Goal: Task Accomplishment & Management: Manage account settings

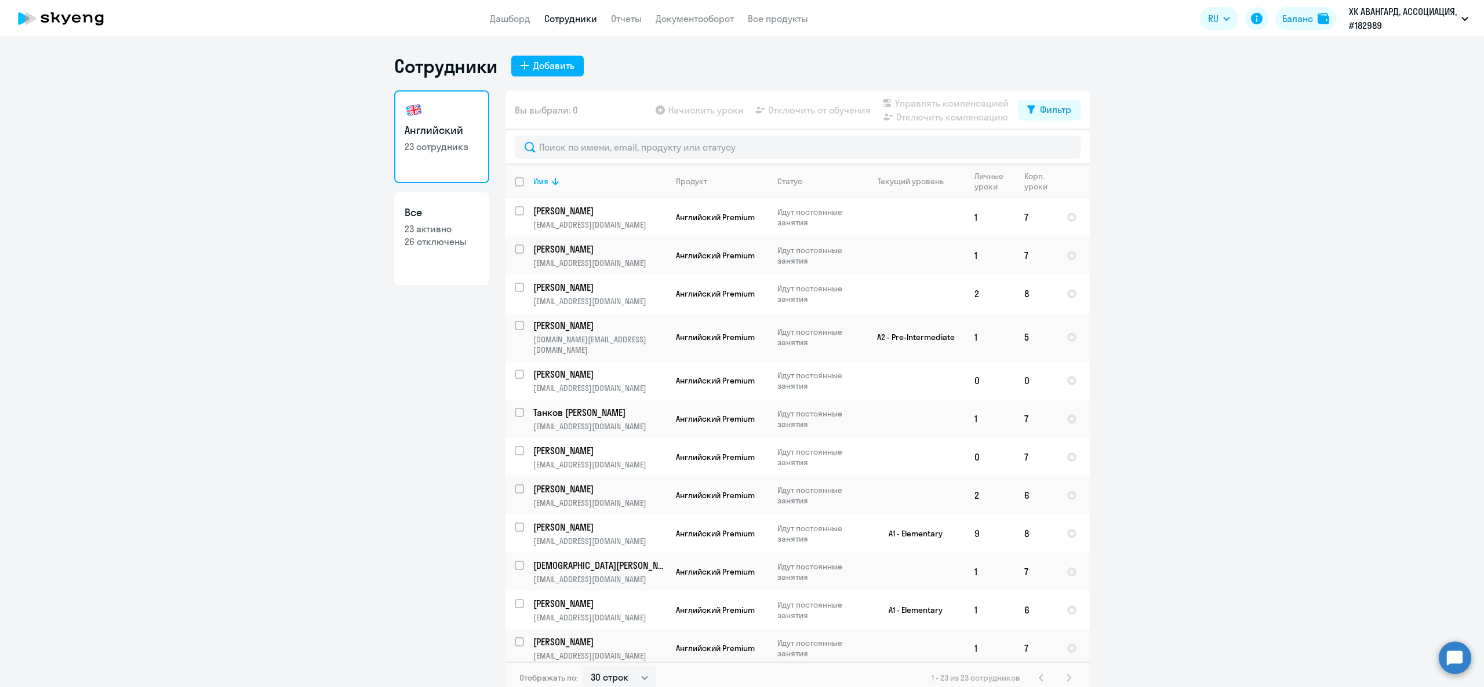
select select "30"
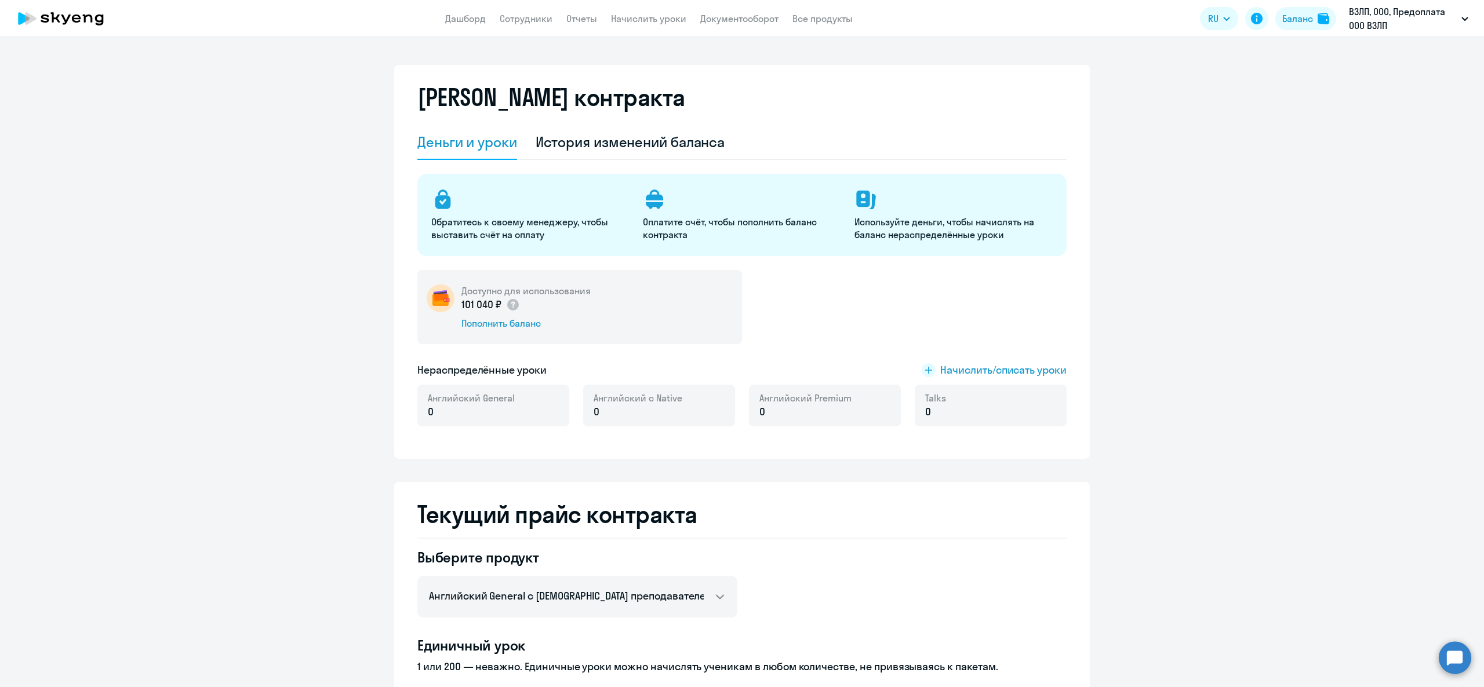
select select "english_adult_not_native_speaker"
click at [634, 23] on link "Начислить уроки" at bounding box center [648, 19] width 75 height 12
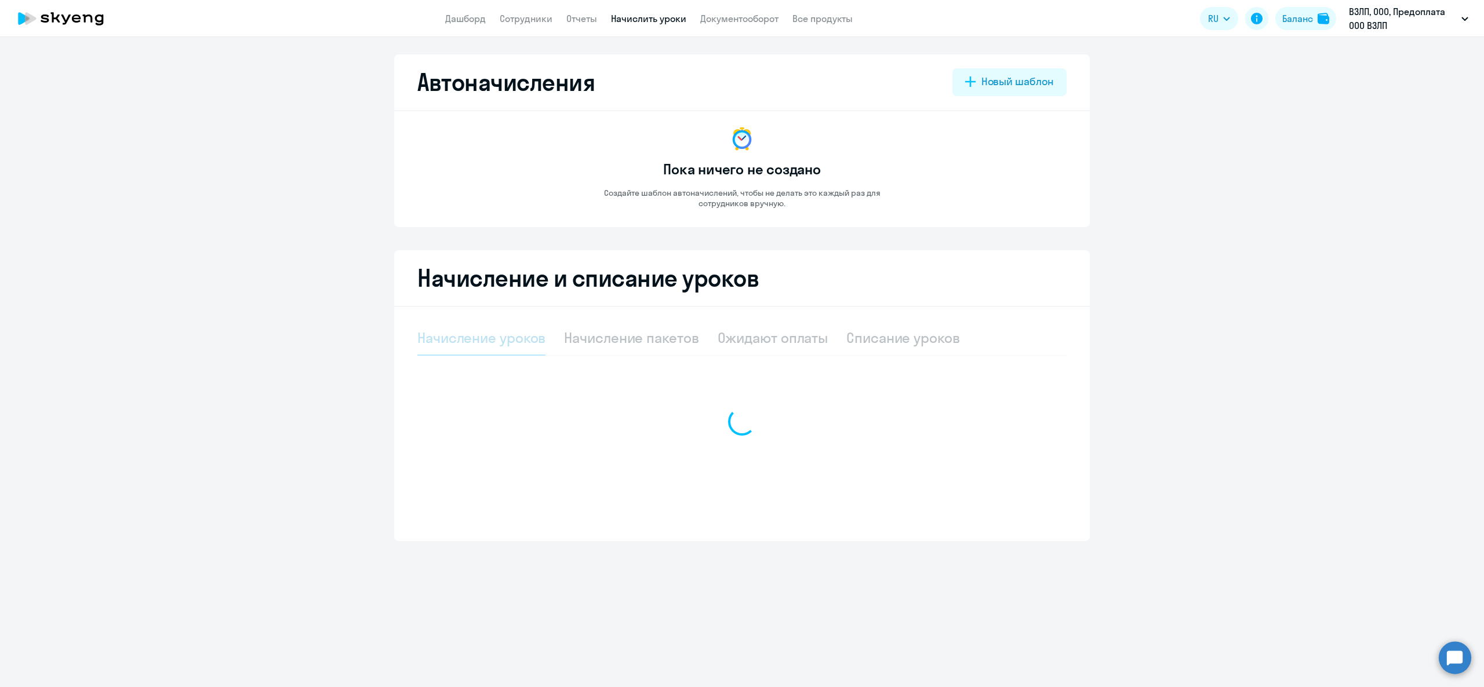
select select "10"
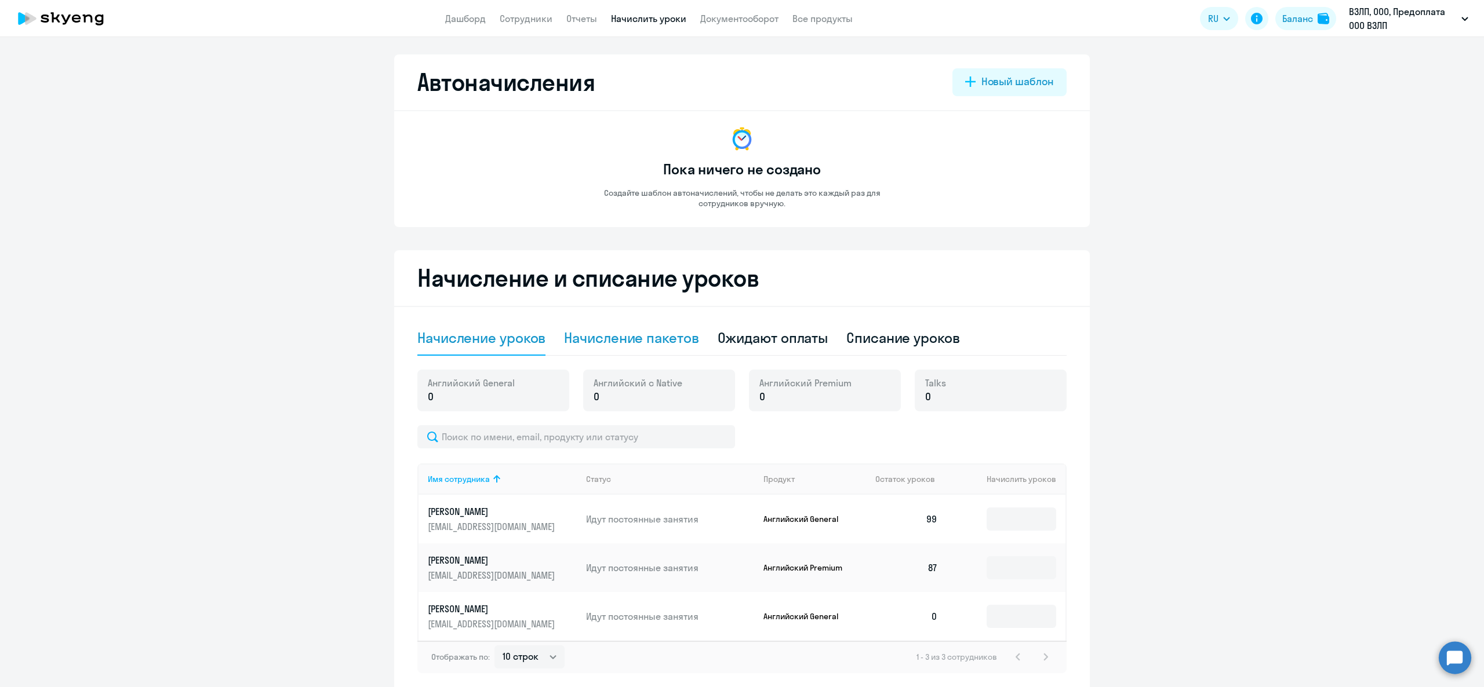
click at [622, 345] on div "Начисление пакетов" at bounding box center [631, 338] width 134 height 19
select select "10"
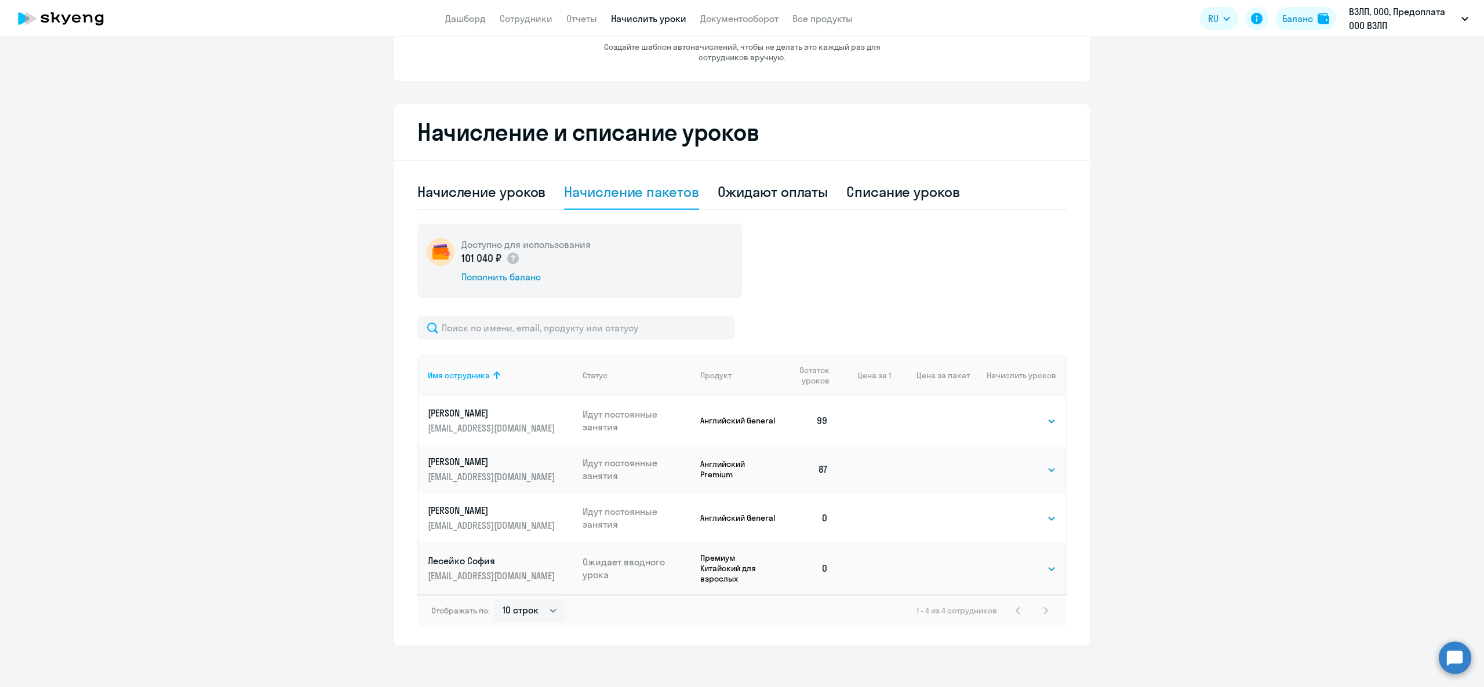
scroll to position [151, 0]
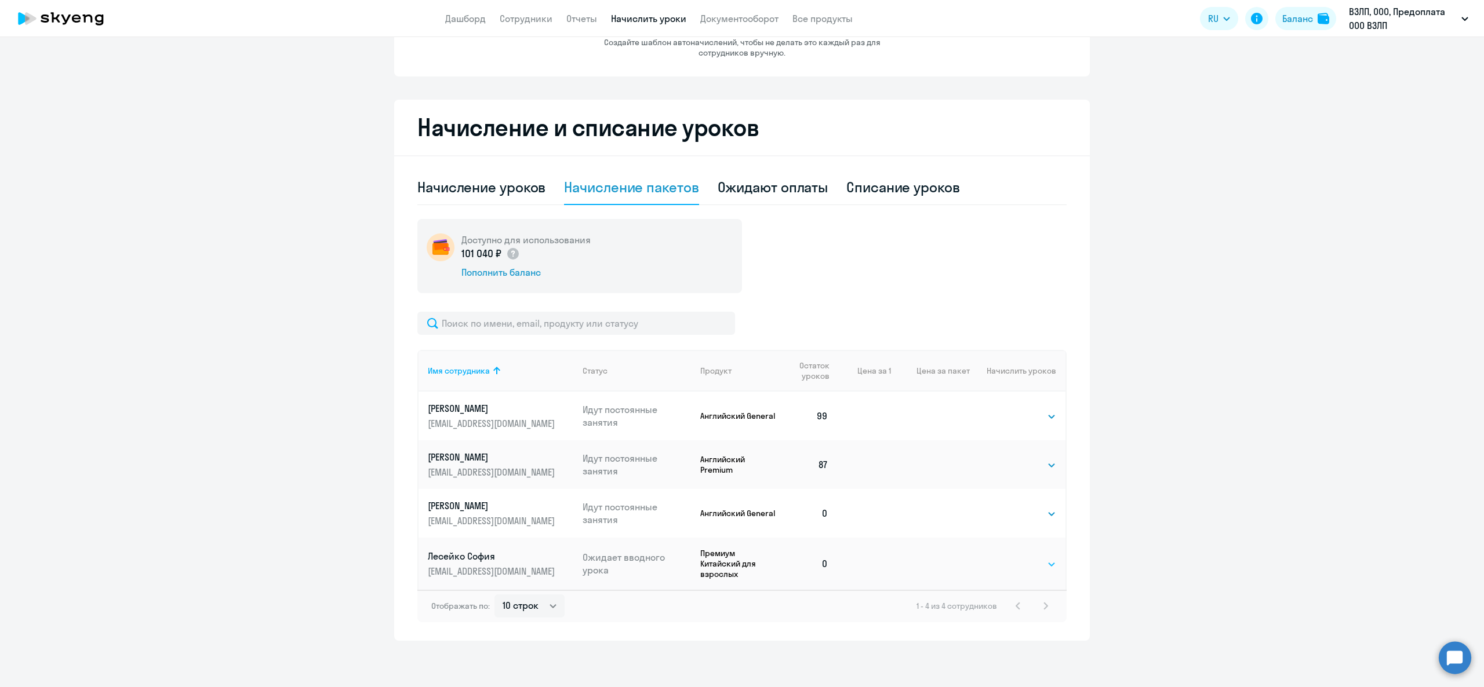
click at [1025, 566] on select "Выбрать 4 8 16 32 64 96 128" at bounding box center [1033, 565] width 48 height 14
click at [1009, 558] on select "Выбрать 4 8 16 32 64 96 128" at bounding box center [1033, 565] width 48 height 14
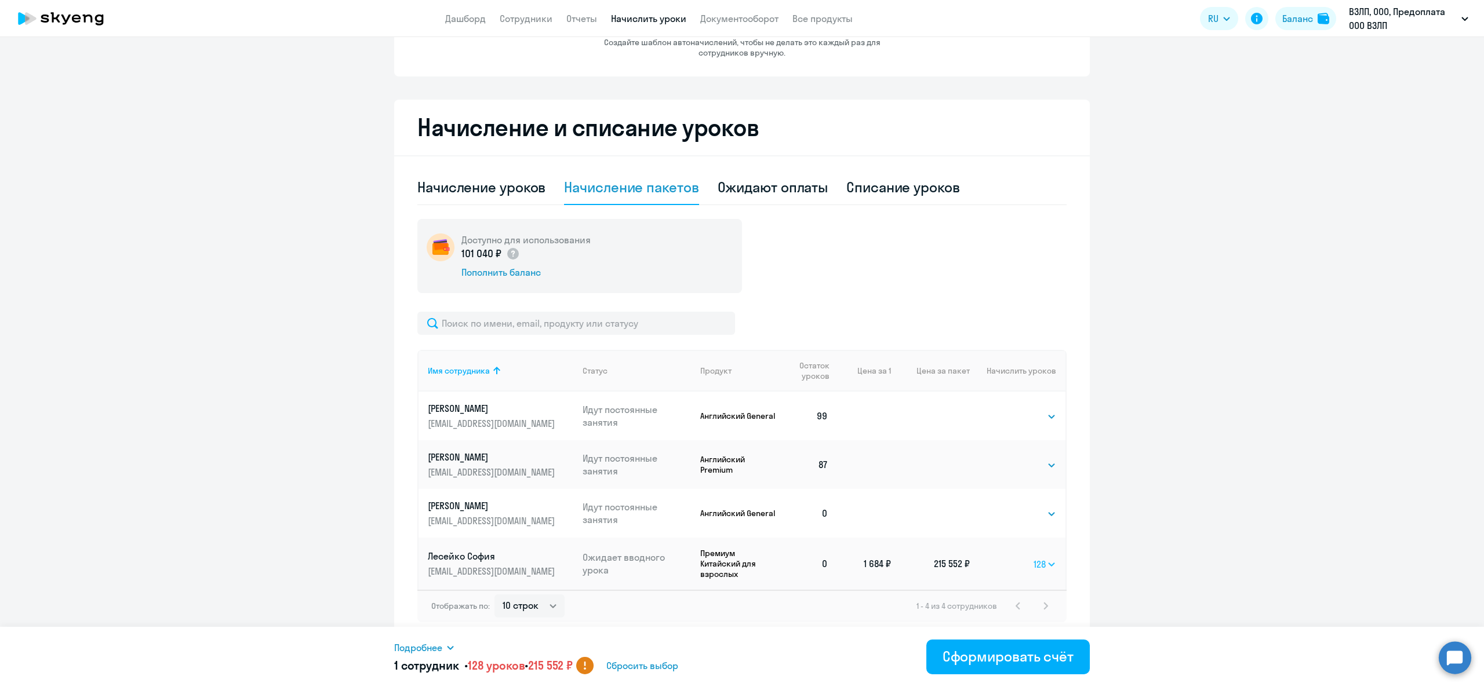
click at [1033, 562] on select "Выбрать 4 8 16 32 64 96 128" at bounding box center [1044, 565] width 23 height 14
click at [1033, 558] on select "Выбрать 4 8 16 32 64 96 128" at bounding box center [1044, 565] width 23 height 14
click at [1035, 570] on select "Выбрать 4 8 16 32 64 96 128" at bounding box center [1045, 565] width 21 height 14
click at [1035, 558] on select "Выбрать 4 8 16 32 64 96 128" at bounding box center [1045, 565] width 21 height 14
click at [1041, 562] on select "Выбрать 4 8 16 32 64 96 128" at bounding box center [1048, 565] width 15 height 14
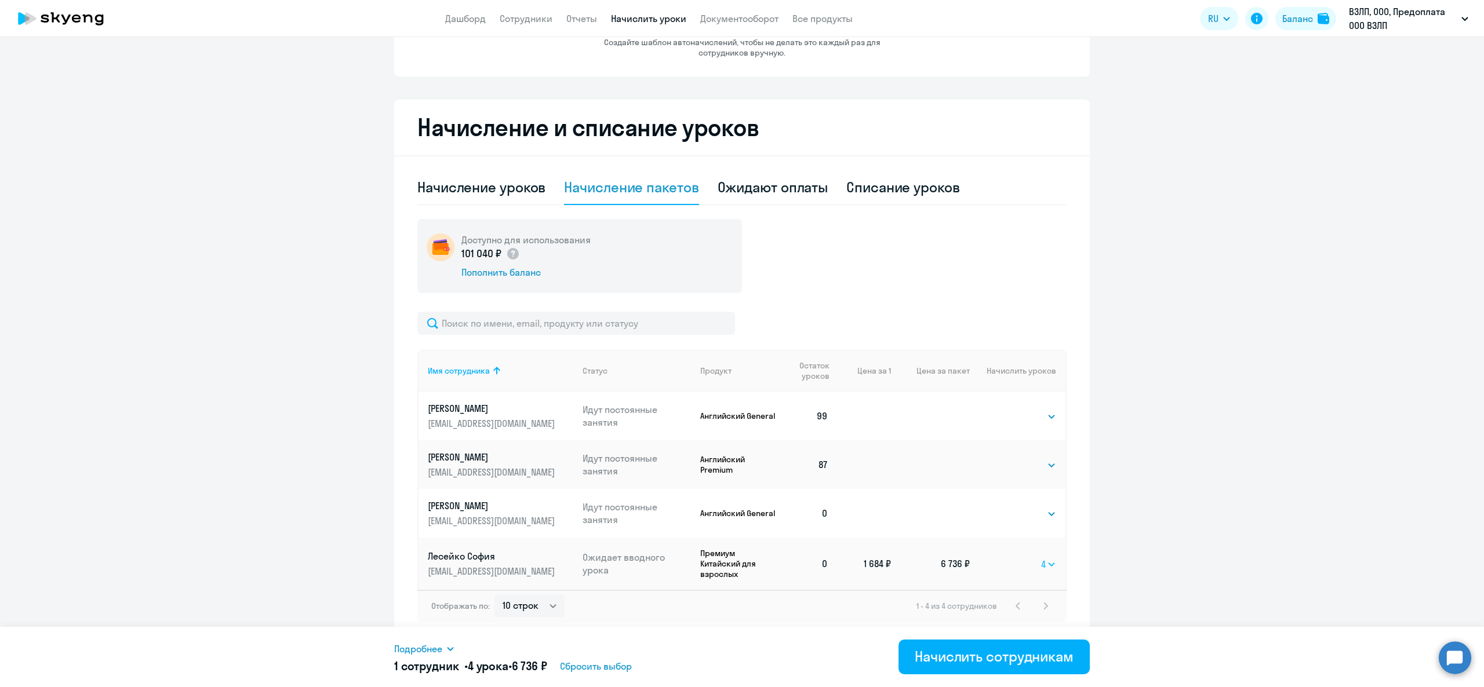
select select "64"
click at [1041, 558] on select "Выбрать 4 8 16 32 64 96 128" at bounding box center [1048, 565] width 15 height 14
click at [1022, 572] on td "Выбрать 4 8 16 32 64 96 128 64" at bounding box center [1018, 564] width 96 height 52
click at [1036, 558] on select "Выбрать 4 8 16 32 64 96 128" at bounding box center [1046, 565] width 20 height 14
click at [485, 196] on div "Начисление уроков" at bounding box center [481, 187] width 128 height 35
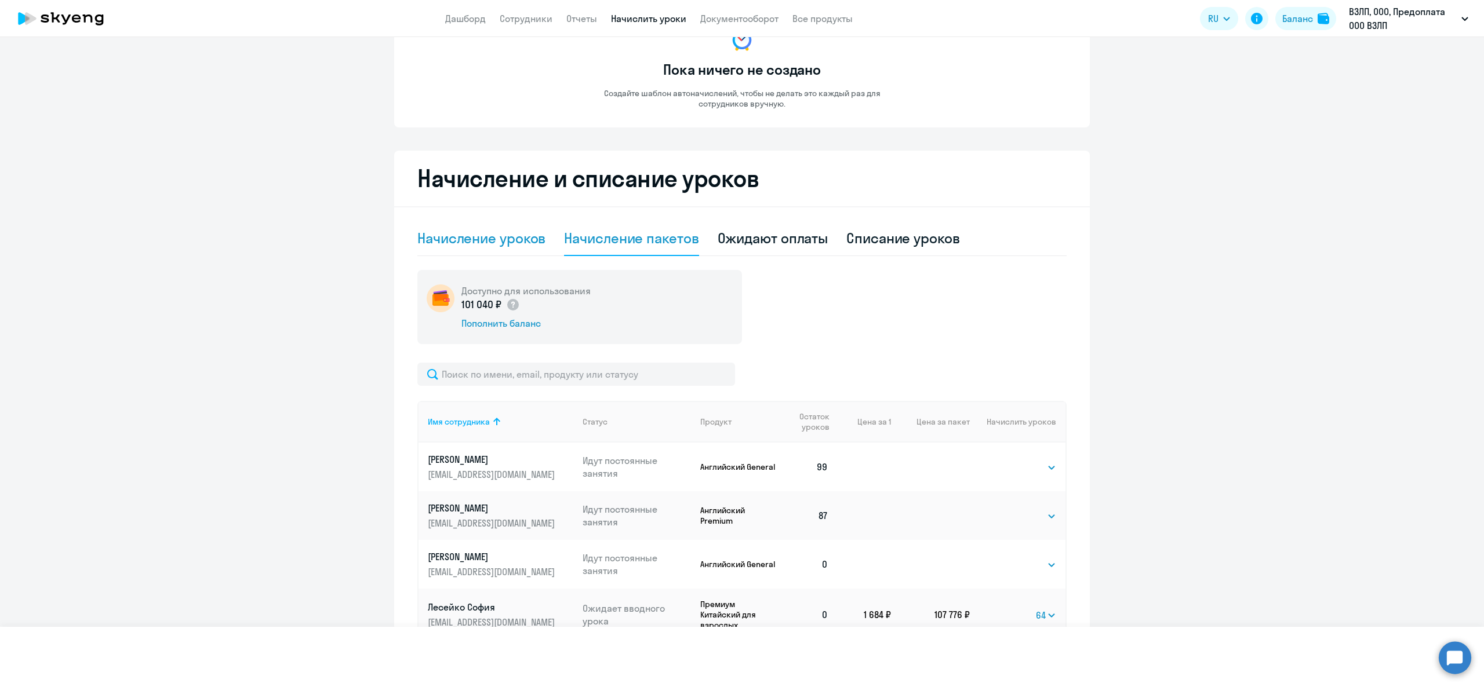
select select "10"
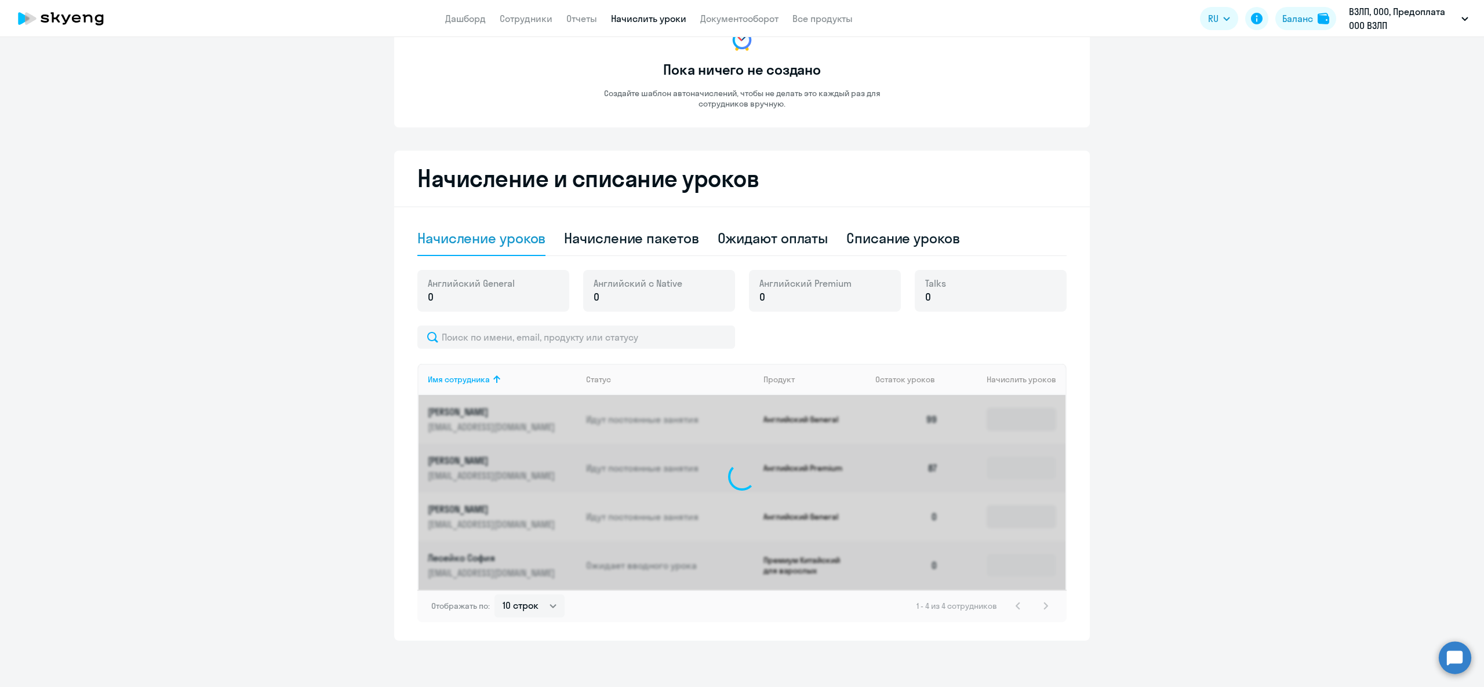
scroll to position [51, 0]
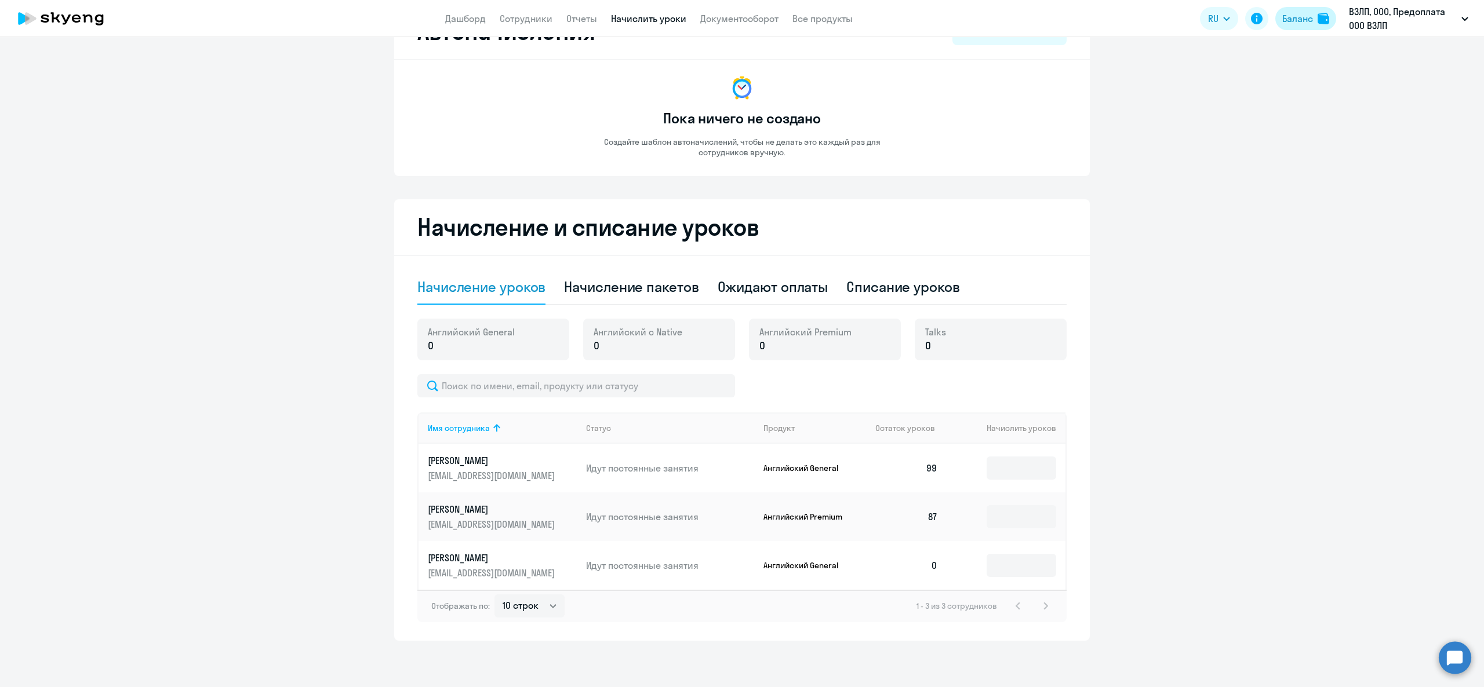
click at [1313, 14] on button "Баланс" at bounding box center [1305, 18] width 61 height 23
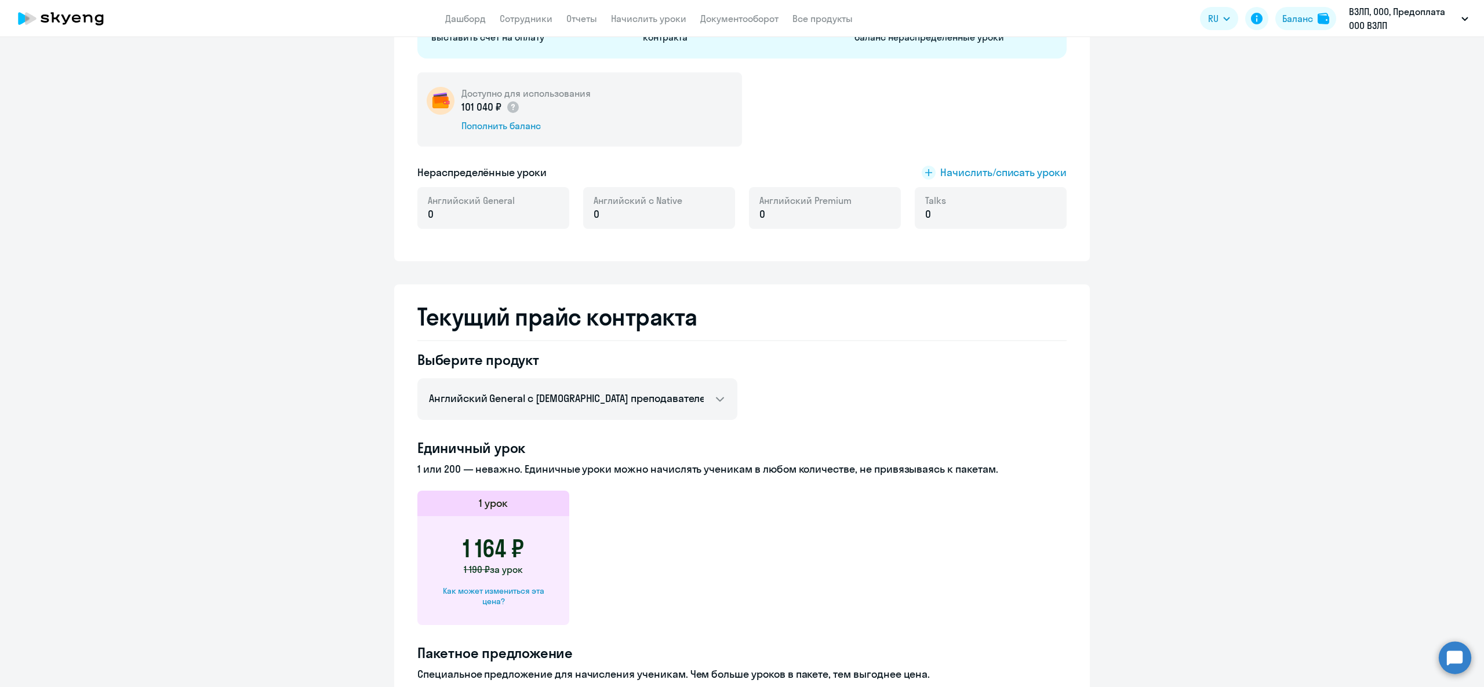
scroll to position [283, 0]
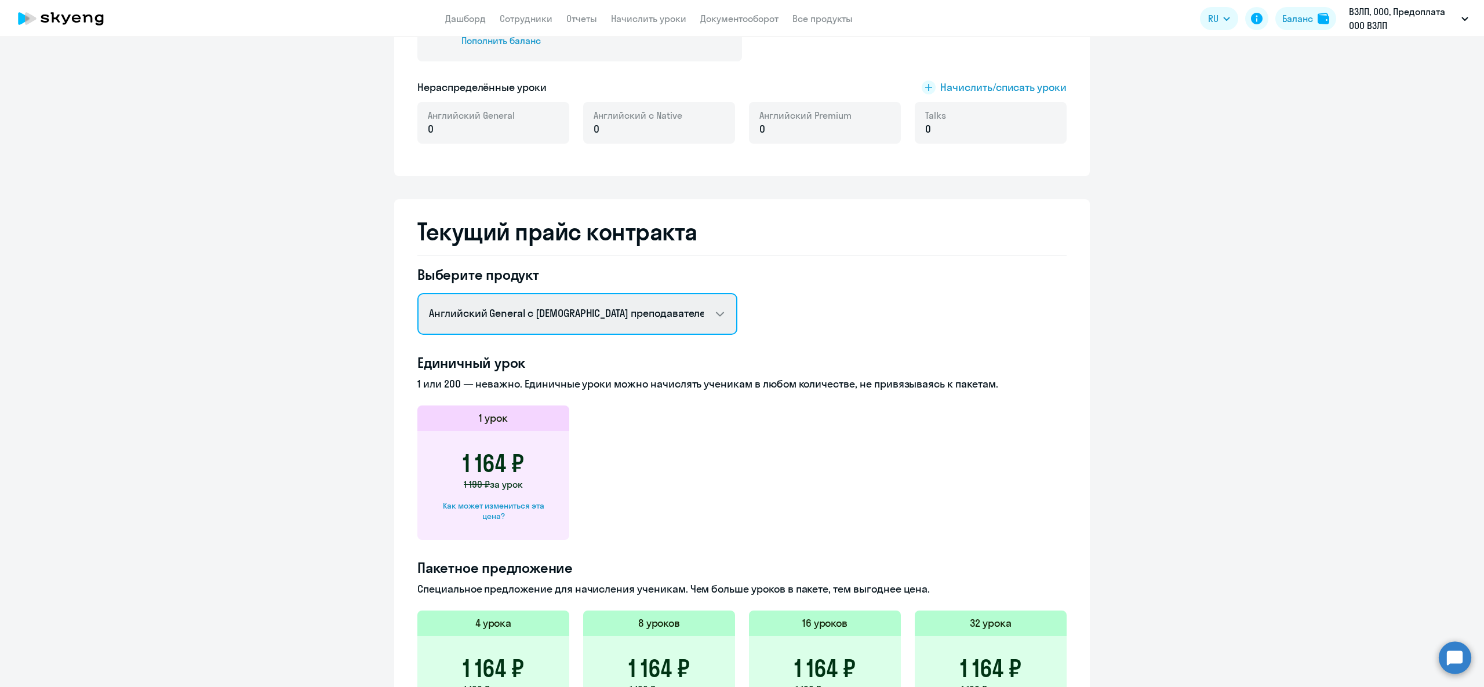
click at [531, 317] on select "Английский General с русскоговорящим преподавателем Английский General с [DEMOG…" at bounding box center [577, 314] width 320 height 42
select select "chinese_adult_not_native_speaker_premium"
click at [417, 293] on select "Английский General с русскоговорящим преподавателем Английский General с [DEMOG…" at bounding box center [577, 314] width 320 height 42
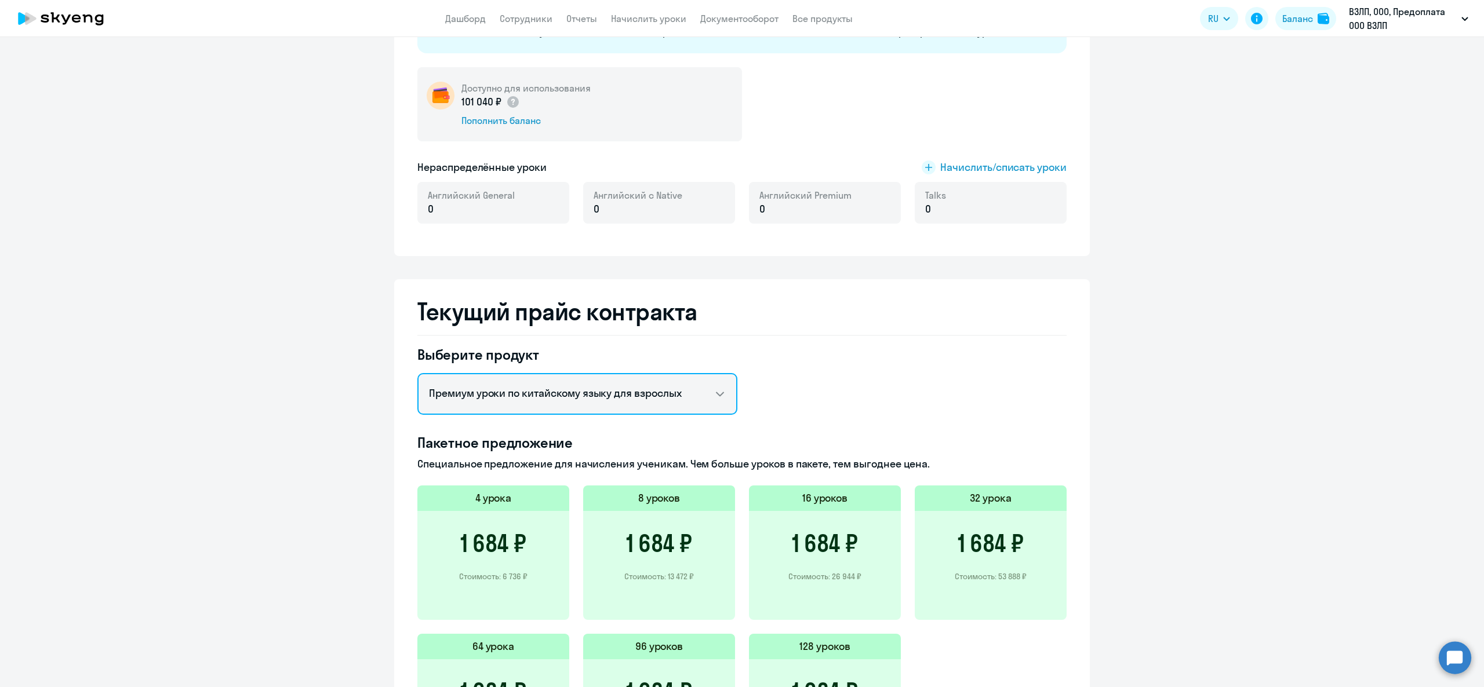
scroll to position [167, 0]
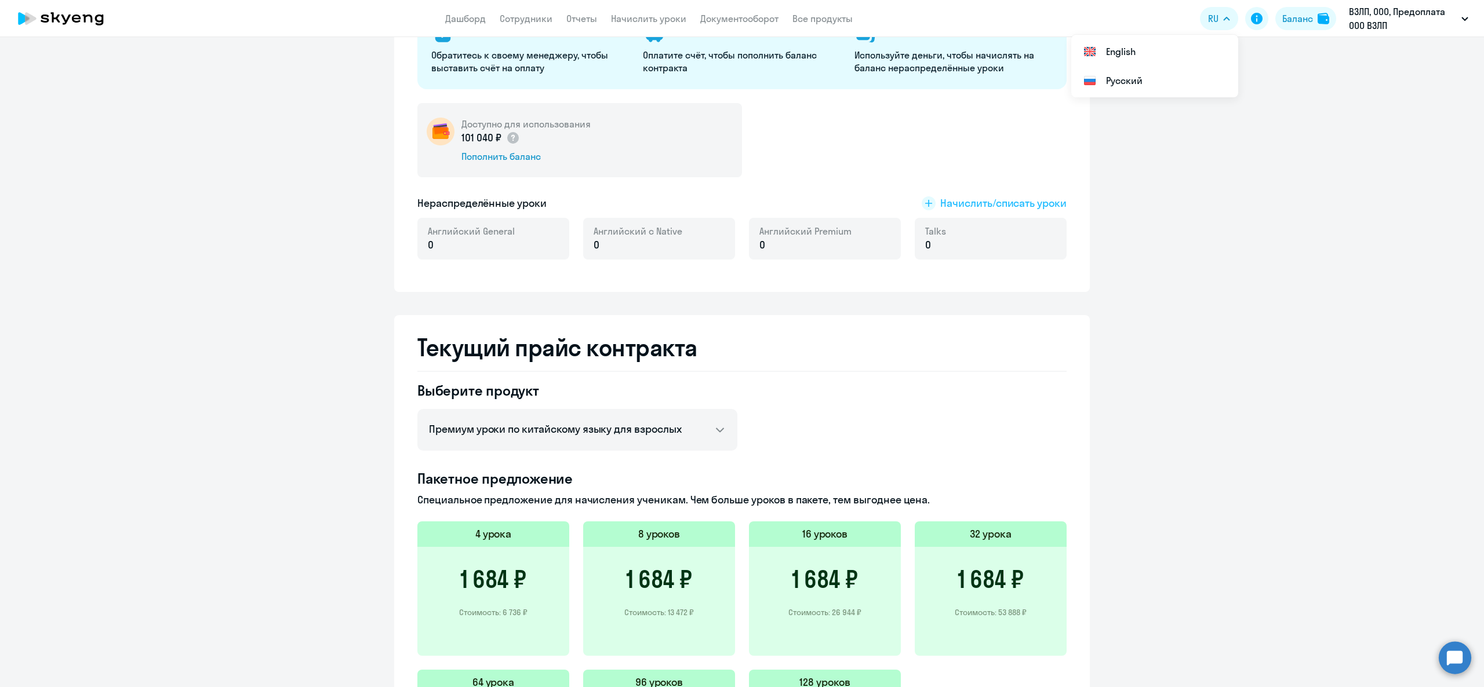
click at [955, 198] on span "Начислить/списать уроки" at bounding box center [1003, 203] width 126 height 15
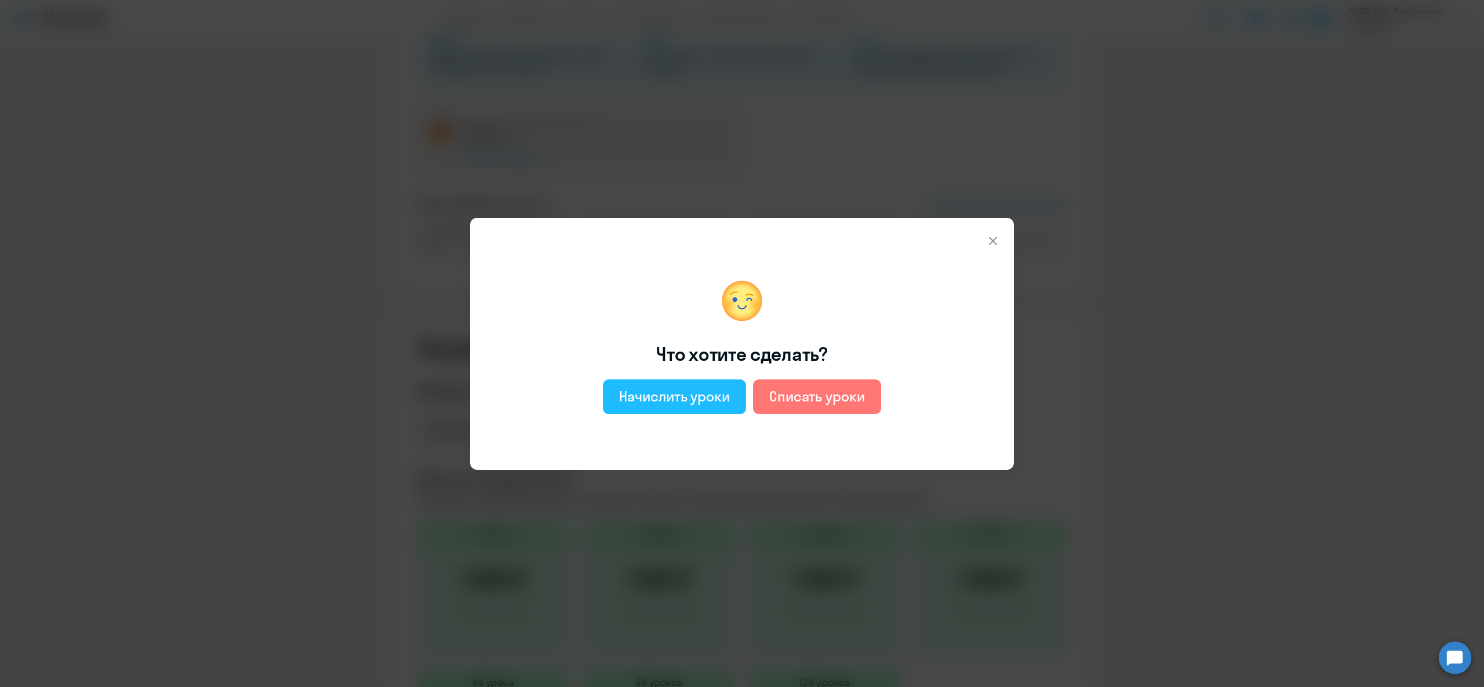
click at [687, 403] on div "Начислить уроки" at bounding box center [674, 396] width 111 height 19
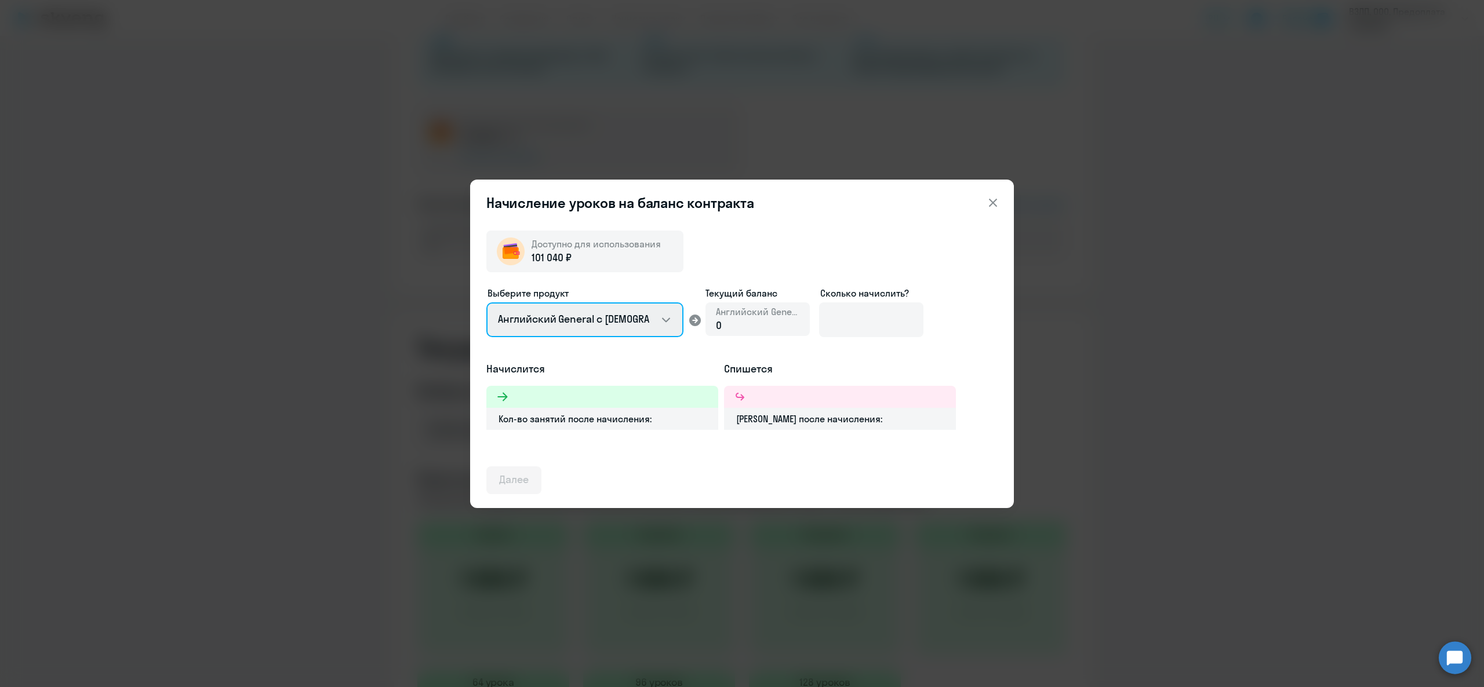
click at [618, 321] on select "Английский General с [DEMOGRAPHIC_DATA] преподавателем Английский General с [DE…" at bounding box center [584, 320] width 197 height 35
select select "english_adult_not_native_speaker_premium"
click at [486, 303] on select "Английский General с [DEMOGRAPHIC_DATA] преподавателем Английский General с [DE…" at bounding box center [584, 320] width 197 height 35
click at [895, 318] on input at bounding box center [871, 320] width 104 height 35
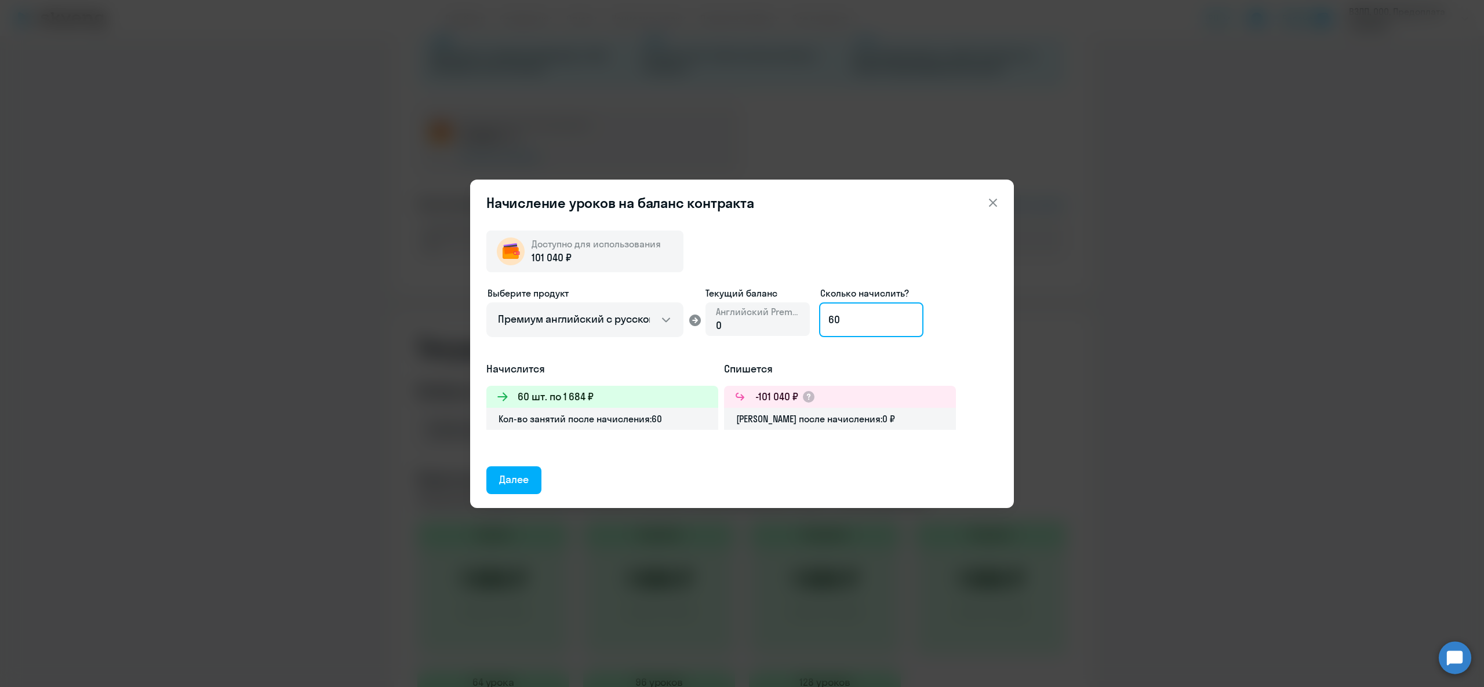
type input "60"
click at [984, 208] on button at bounding box center [992, 202] width 23 height 23
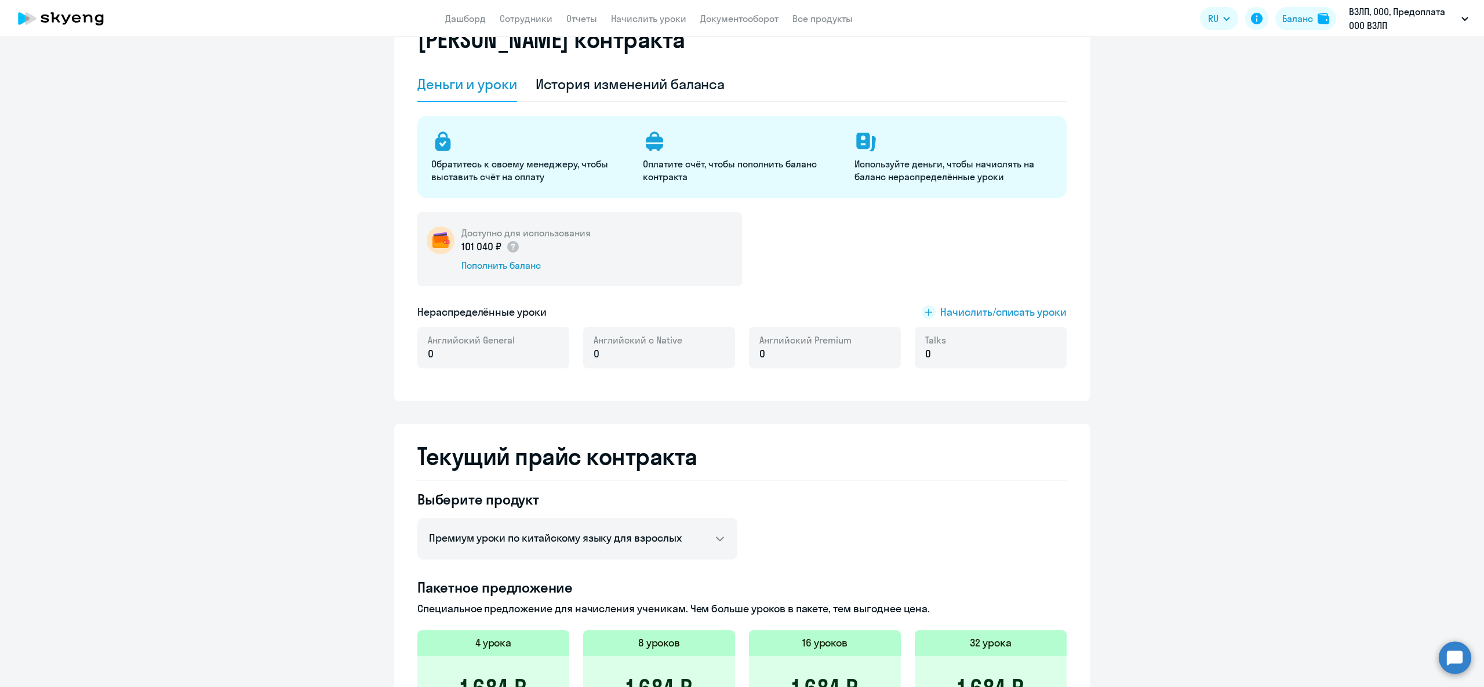
scroll to position [0, 0]
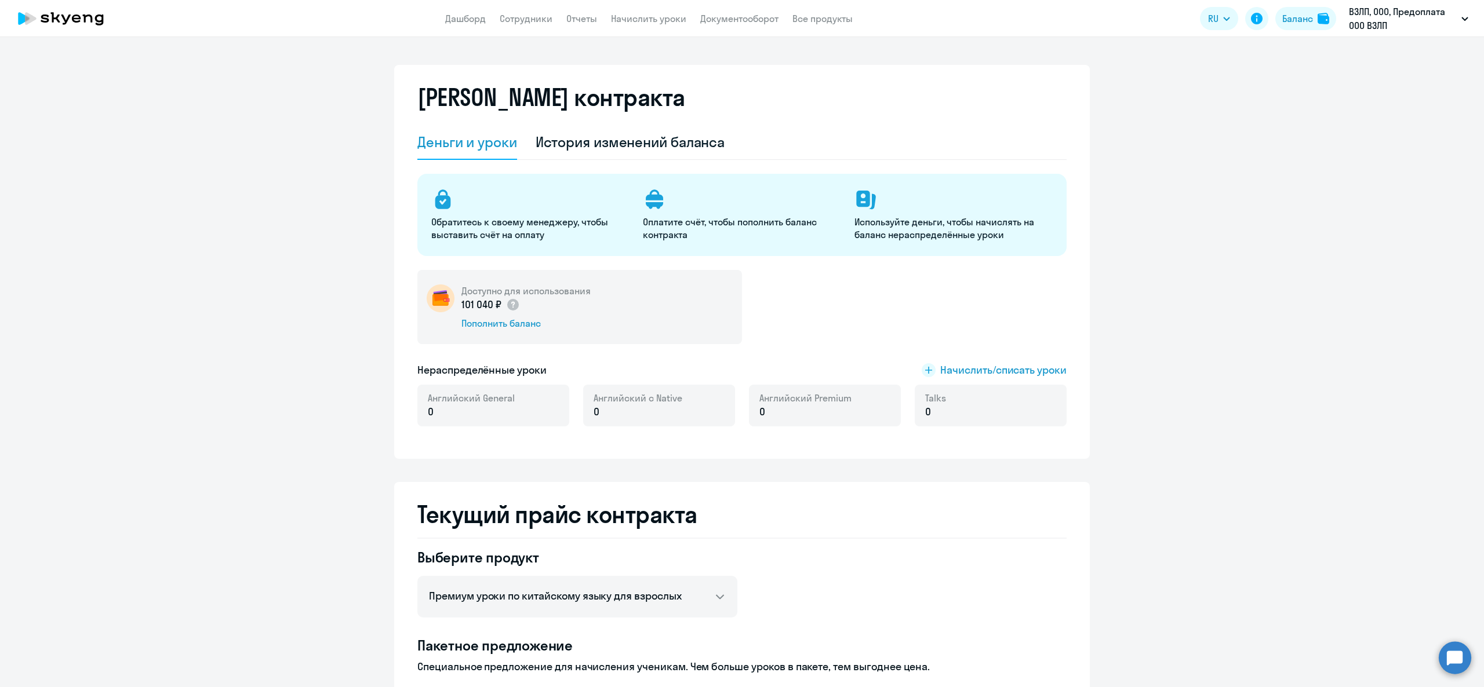
click at [668, 31] on app-header "Дашборд Сотрудники Отчеты Начислить уроки Документооборот Все продукты Дашборд …" at bounding box center [742, 18] width 1484 height 37
click at [661, 20] on link "Начислить уроки" at bounding box center [648, 19] width 75 height 12
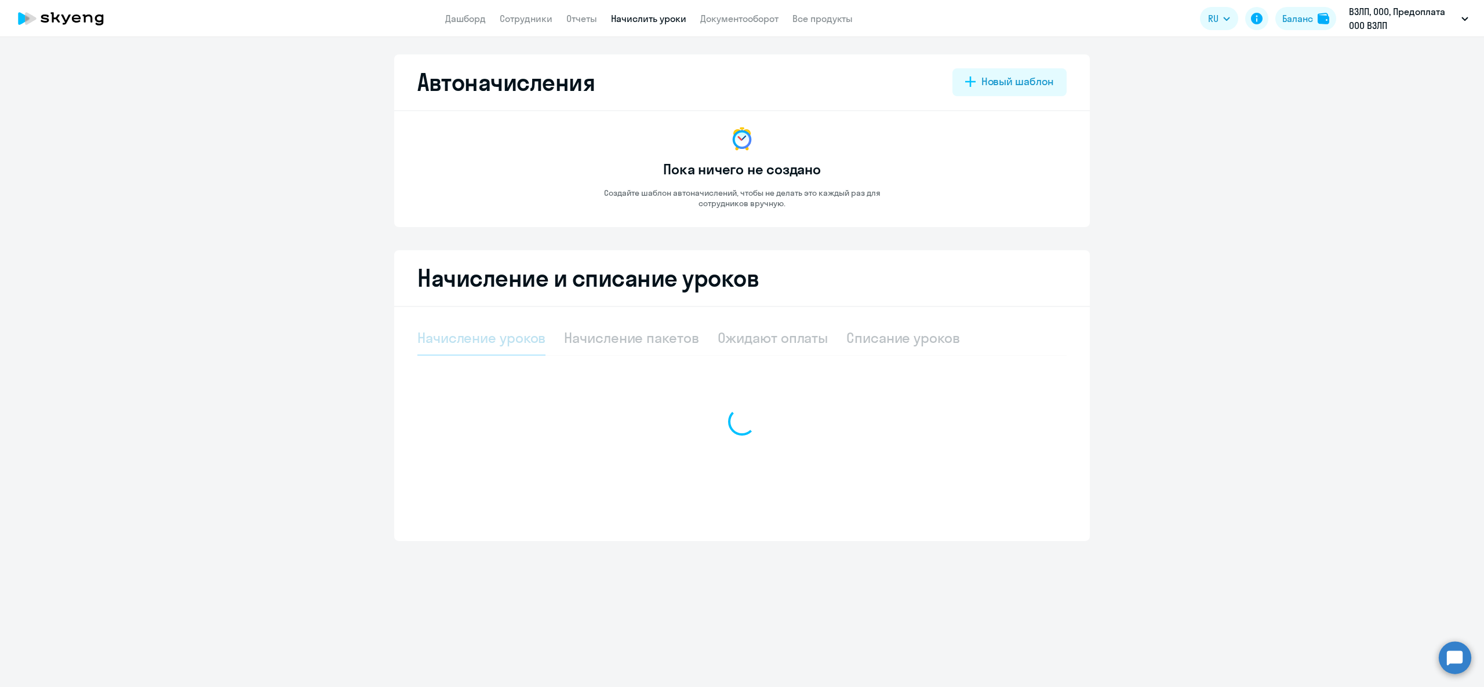
select select "10"
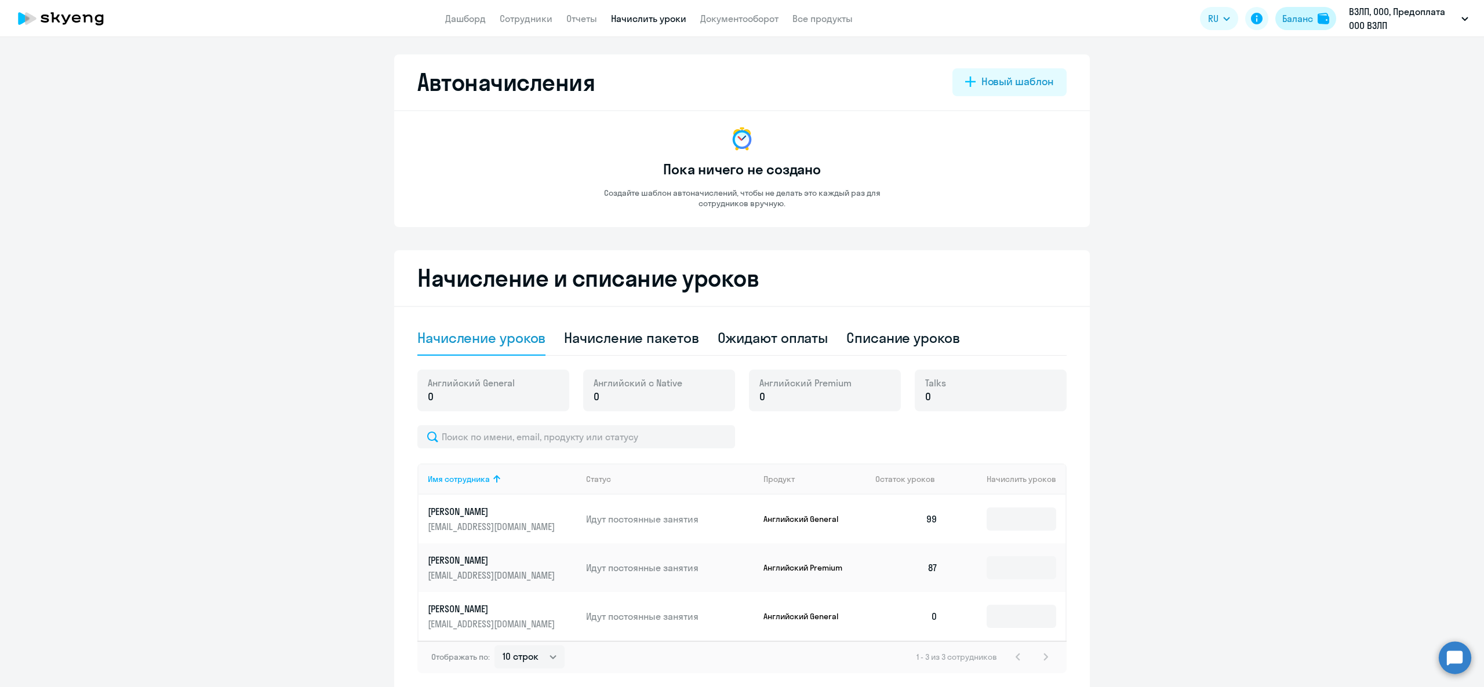
click at [1289, 23] on div "Баланс" at bounding box center [1297, 19] width 31 height 14
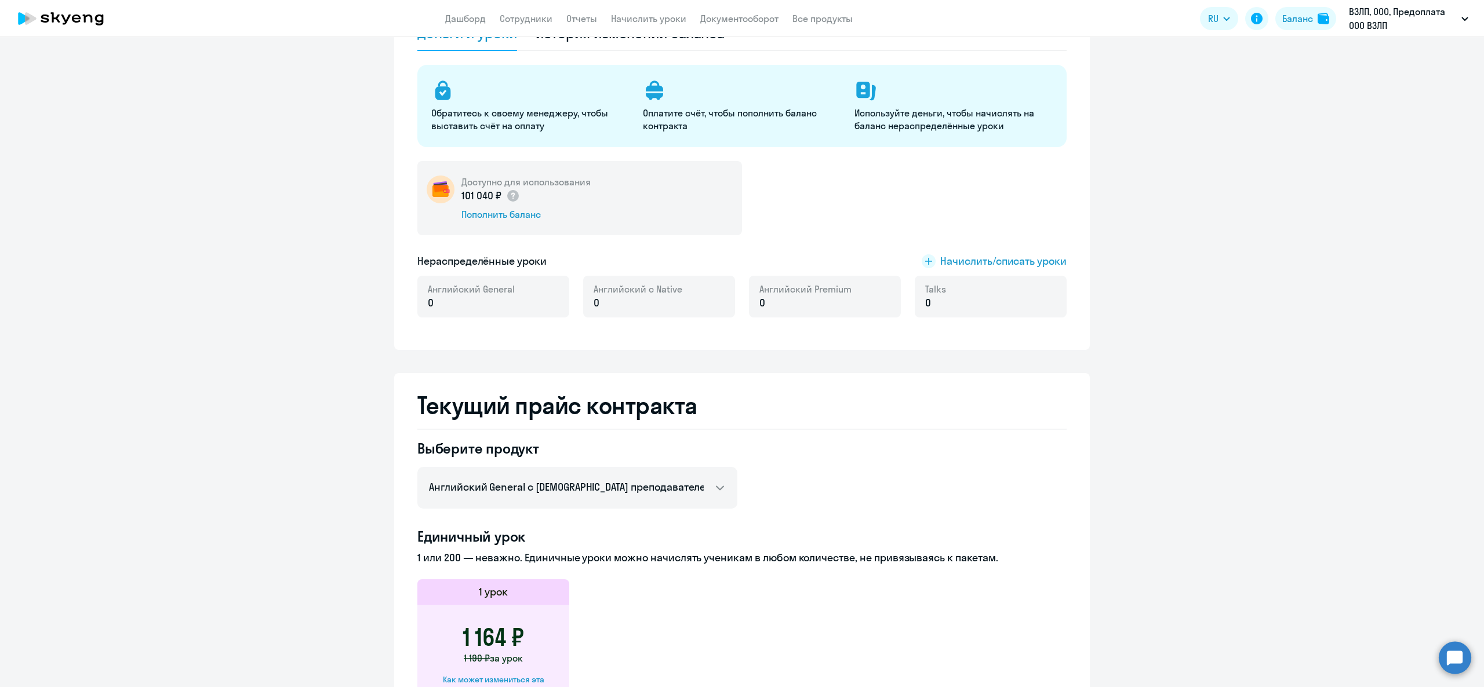
scroll to position [232, 0]
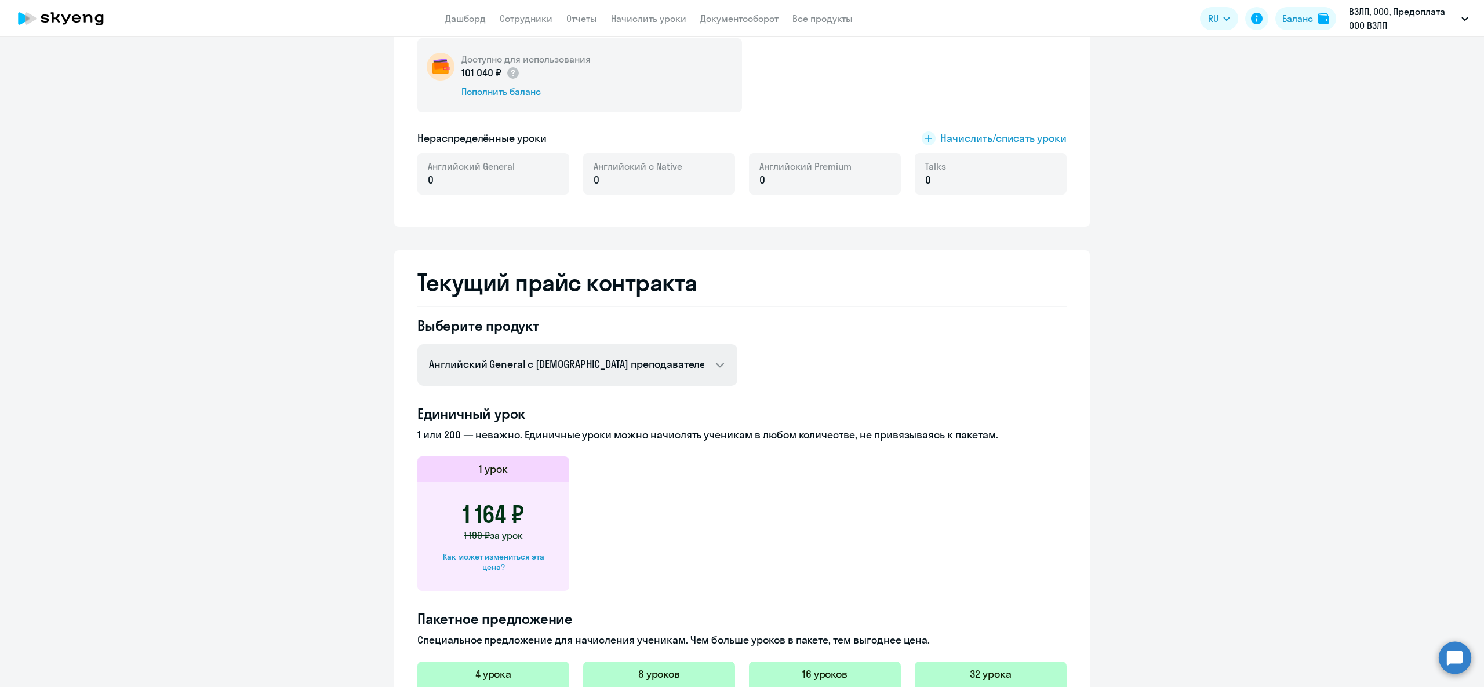
drag, startPoint x: 497, startPoint y: 322, endPoint x: 510, endPoint y: 367, distance: 47.1
click at [497, 329] on h4 "Выберите продукт" at bounding box center [577, 325] width 320 height 19
click at [510, 366] on select "Английский General с русскоговорящим преподавателем Английский General с [DEMOG…" at bounding box center [577, 365] width 320 height 42
click at [417, 344] on select "Английский General с русскоговорящим преподавателем Английский General с [DEMOG…" at bounding box center [577, 365] width 320 height 42
click at [539, 364] on select "Английский General с русскоговорящим преподавателем Английский General с [DEMOG…" at bounding box center [577, 365] width 320 height 42
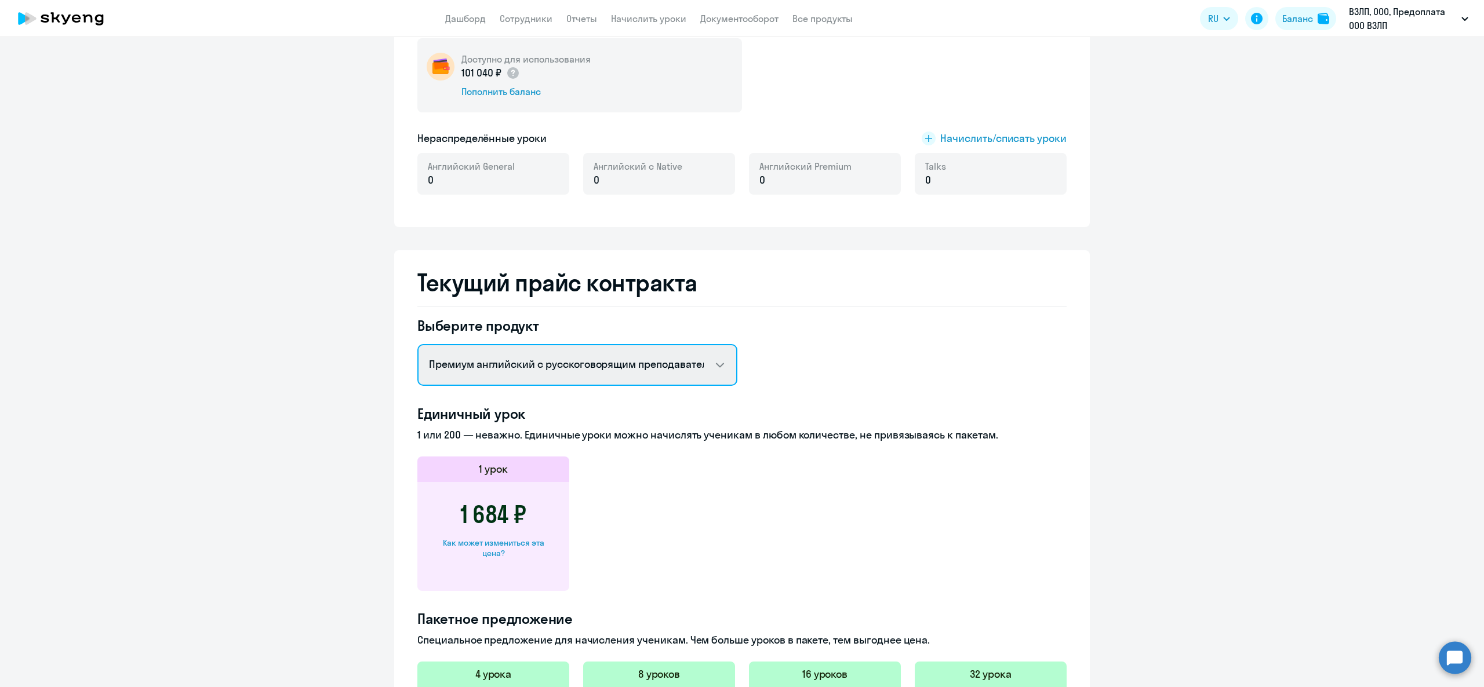
select select "chinese_adult_not_native_speaker_premium"
click at [417, 344] on select "Английский General с русскоговорящим преподавателем Английский General с [DEMOG…" at bounding box center [577, 365] width 320 height 42
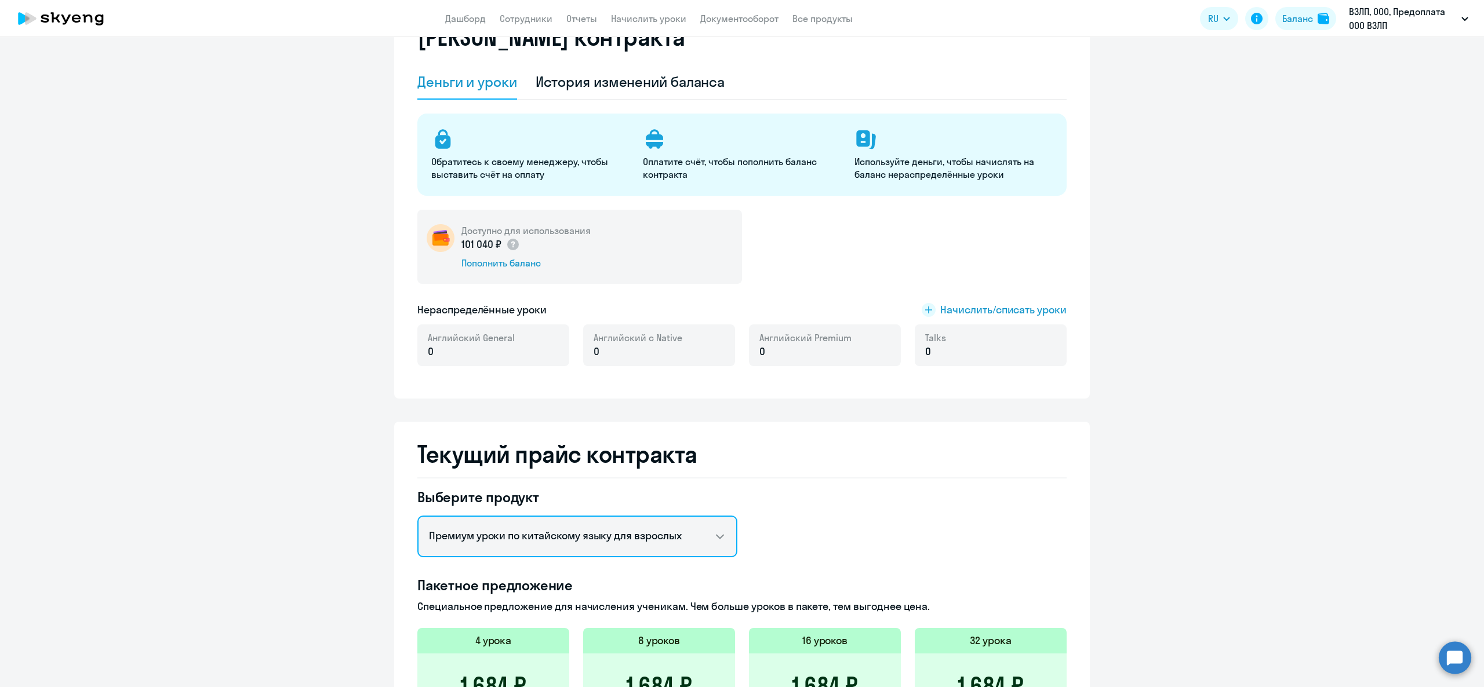
scroll to position [0, 0]
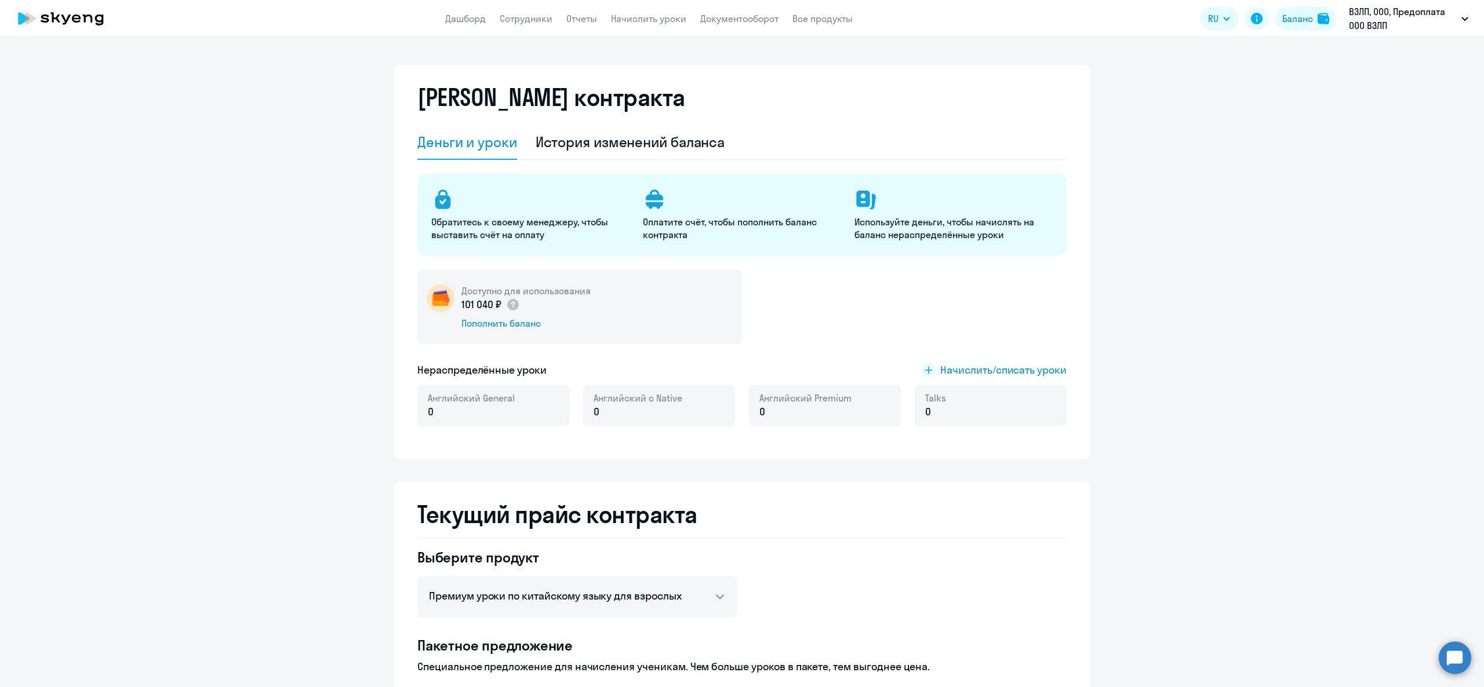
click at [529, 9] on app-header "Дашборд Сотрудники Отчеты Начислить уроки Документооборот Все продукты Дашборд …" at bounding box center [742, 18] width 1484 height 37
click at [532, 14] on link "Сотрудники" at bounding box center [526, 19] width 53 height 12
select select "30"
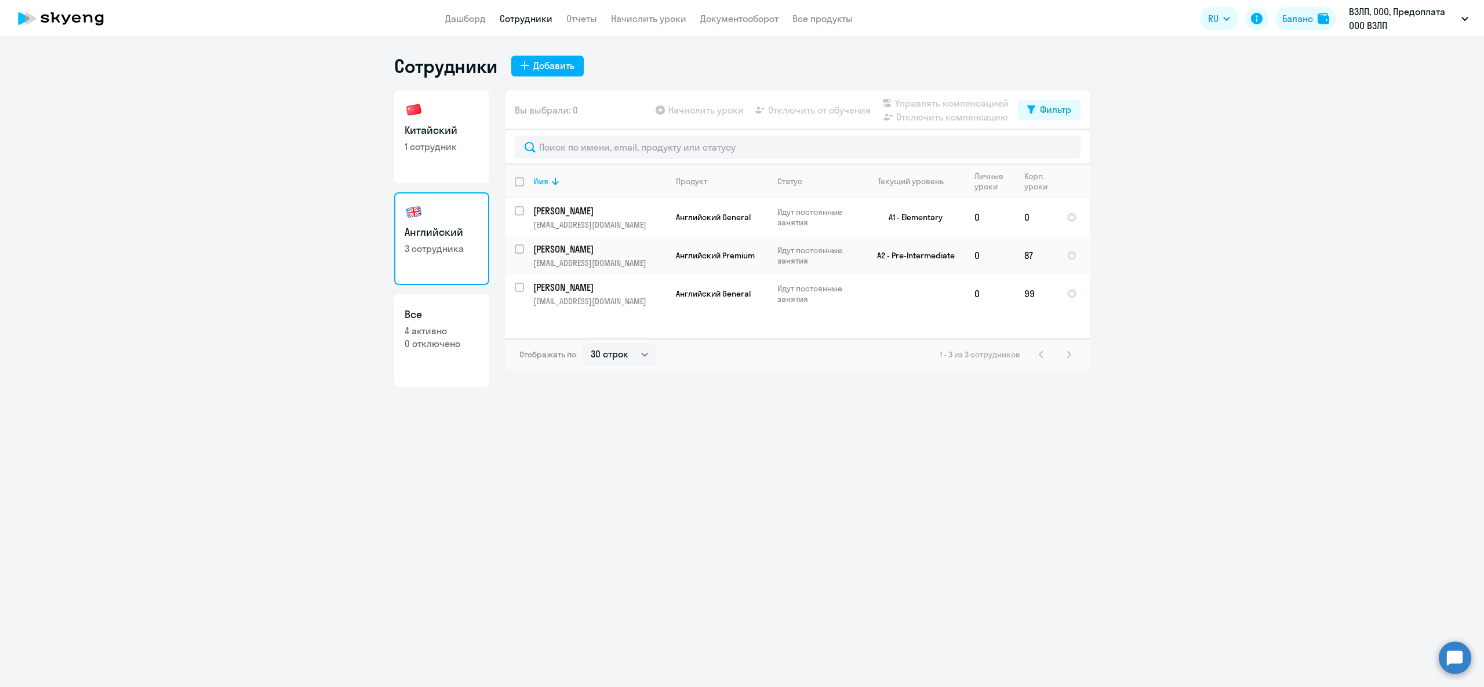
click at [435, 145] on p "1 сотрудник" at bounding box center [442, 146] width 74 height 13
select select "30"
